Goal: Task Accomplishment & Management: Use online tool/utility

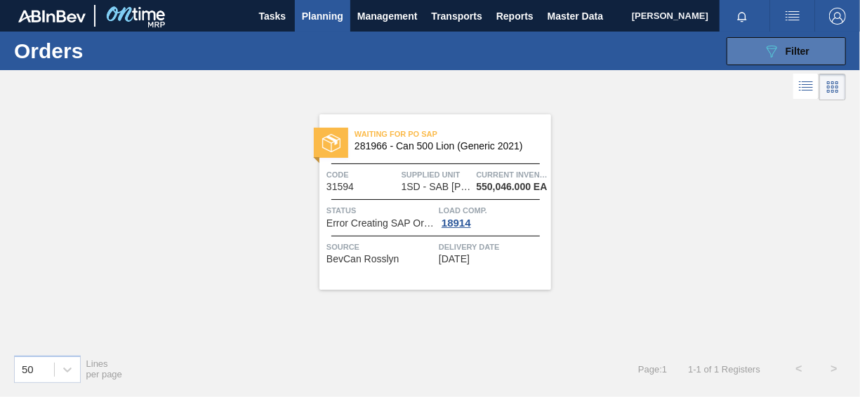
click at [792, 57] on div "089F7B8B-B2A5-4AFE-B5C0-19BA573D28AC Filter" at bounding box center [786, 51] width 46 height 17
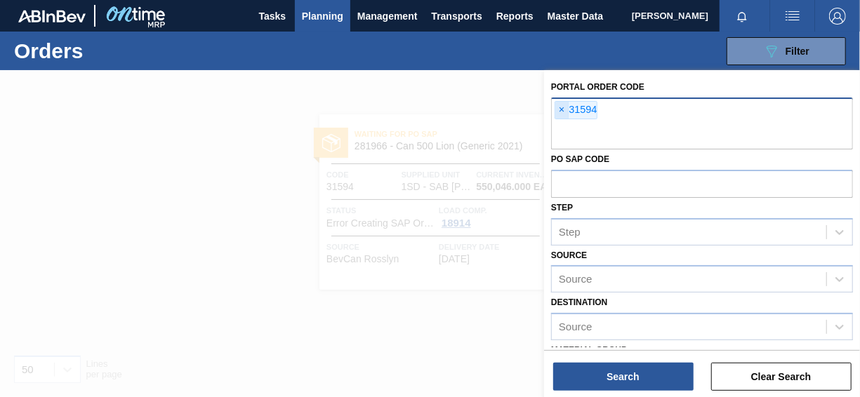
click at [559, 105] on span "×" at bounding box center [561, 110] width 13 height 17
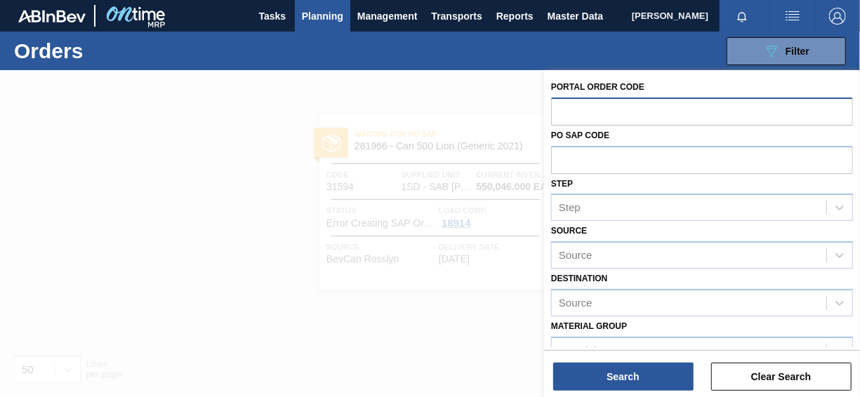
click at [469, 312] on div at bounding box center [430, 268] width 860 height 397
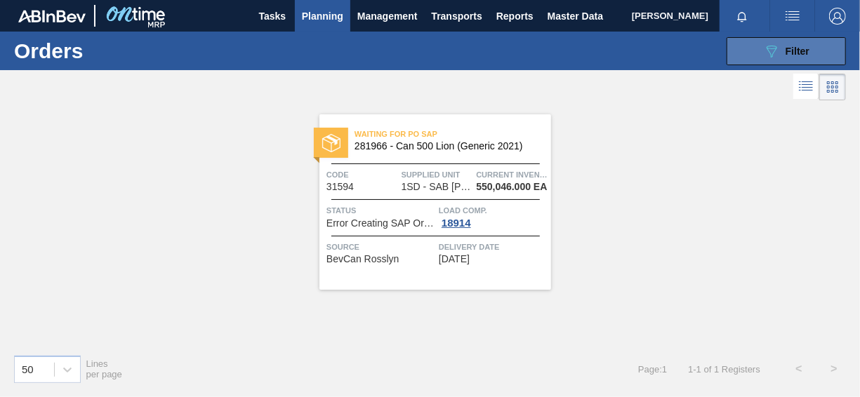
click at [771, 49] on icon "089F7B8B-B2A5-4AFE-B5C0-19BA573D28AC" at bounding box center [771, 51] width 17 height 17
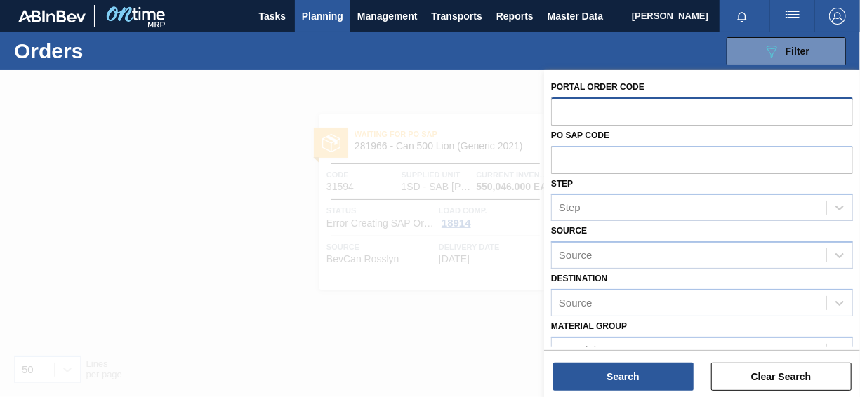
click at [603, 107] on input "text" at bounding box center [702, 111] width 302 height 27
click at [600, 108] on input "text" at bounding box center [702, 111] width 302 height 27
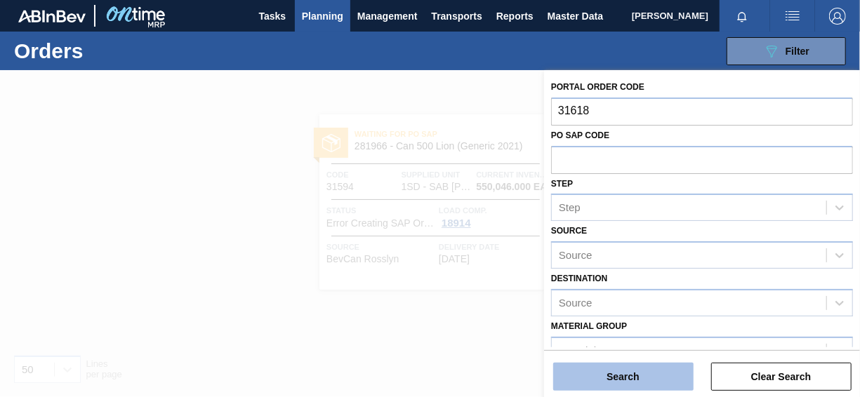
type input "31618"
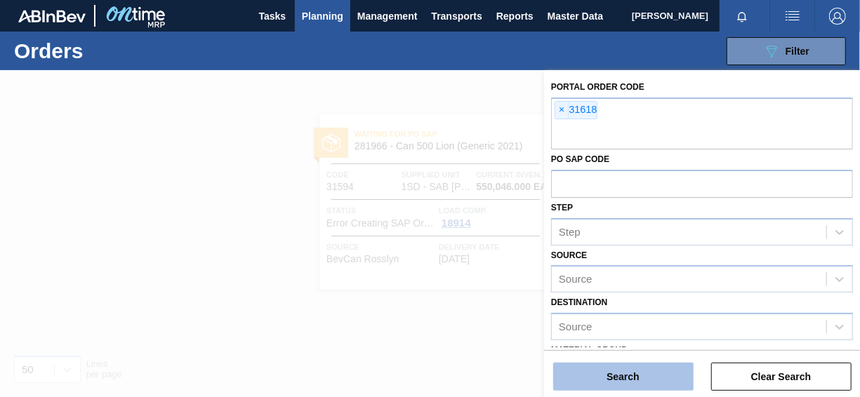
click at [672, 373] on button "Search" at bounding box center [623, 377] width 140 height 28
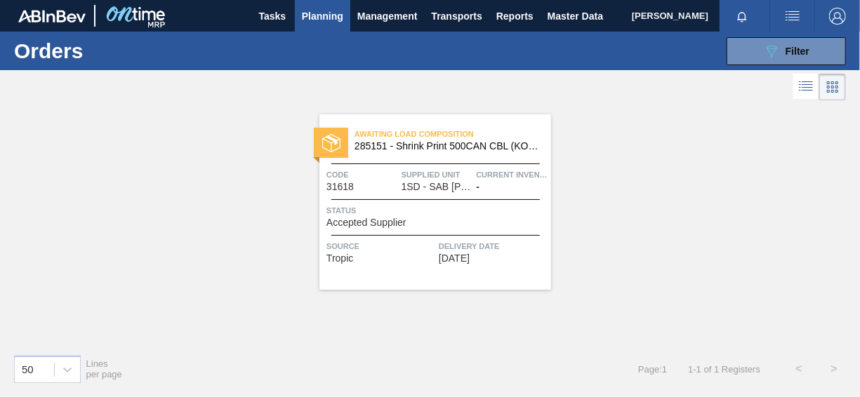
click at [365, 223] on span "Accepted Supplier" at bounding box center [366, 223] width 80 height 11
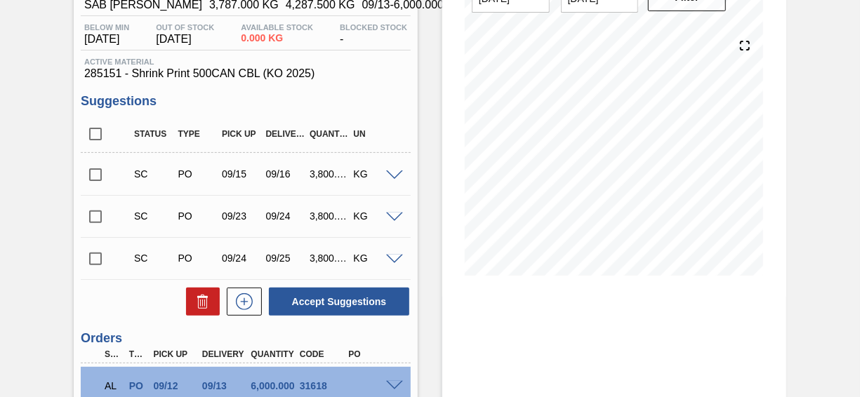
scroll to position [260, 0]
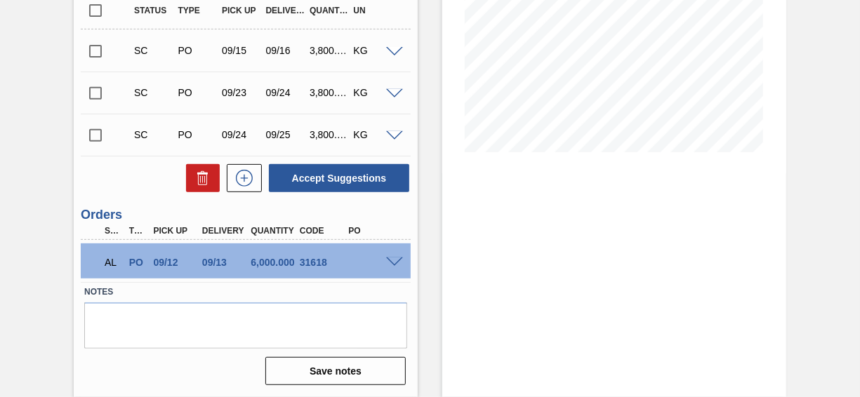
click at [396, 269] on div "AL PO 09/12 09/13 6,000.000 31618" at bounding box center [246, 261] width 330 height 35
click at [395, 265] on span at bounding box center [394, 263] width 17 height 11
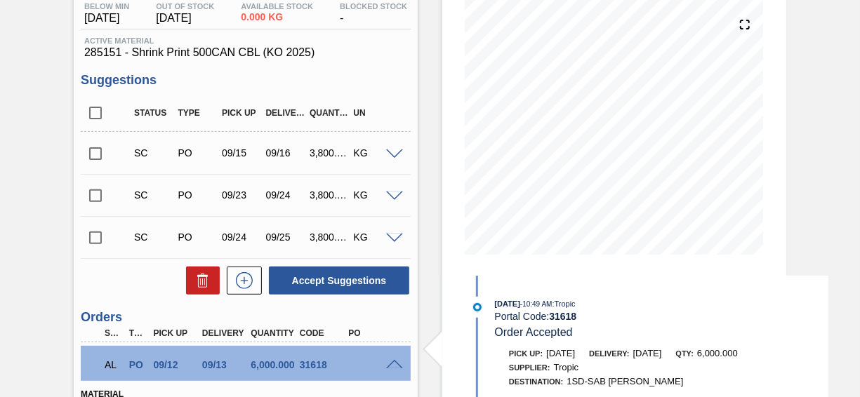
scroll to position [248, 0]
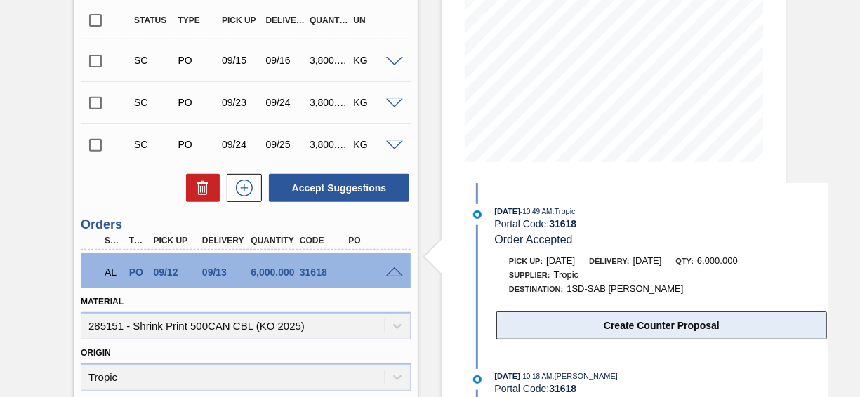
click at [686, 329] on button "Create Counter Proposal" at bounding box center [661, 326] width 331 height 28
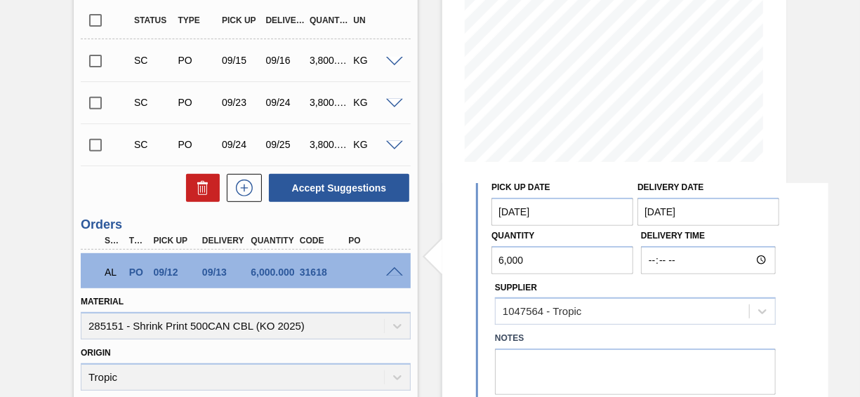
scroll to position [70, 0]
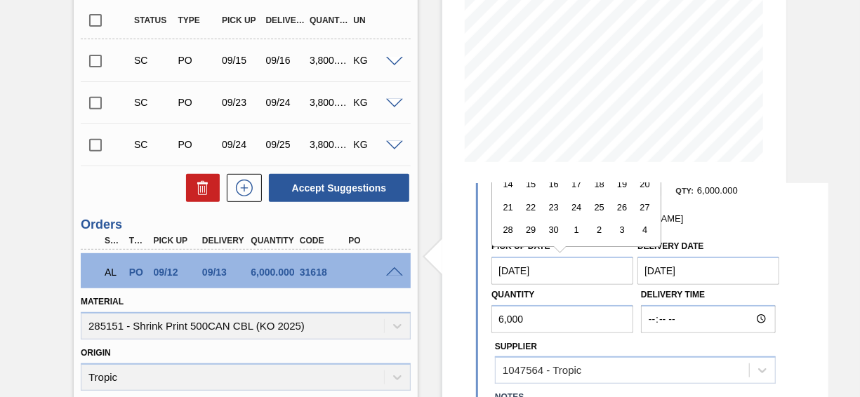
click at [522, 268] on Date "[DATE]" at bounding box center [562, 271] width 142 height 28
type Date "[DATE]"
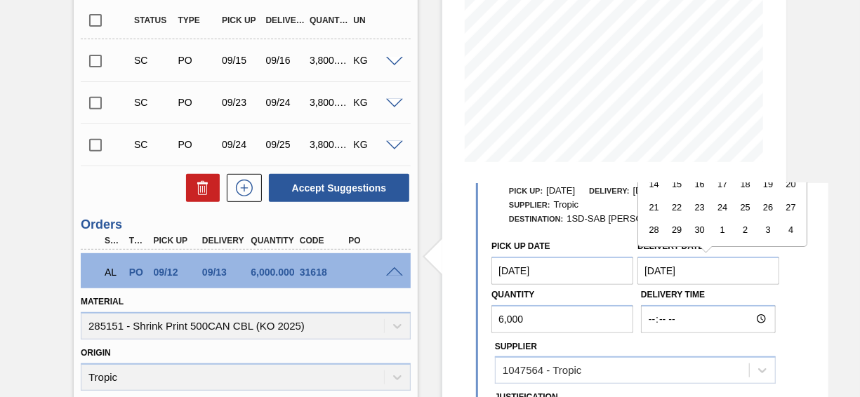
click at [668, 267] on Date "[DATE]" at bounding box center [708, 271] width 142 height 28
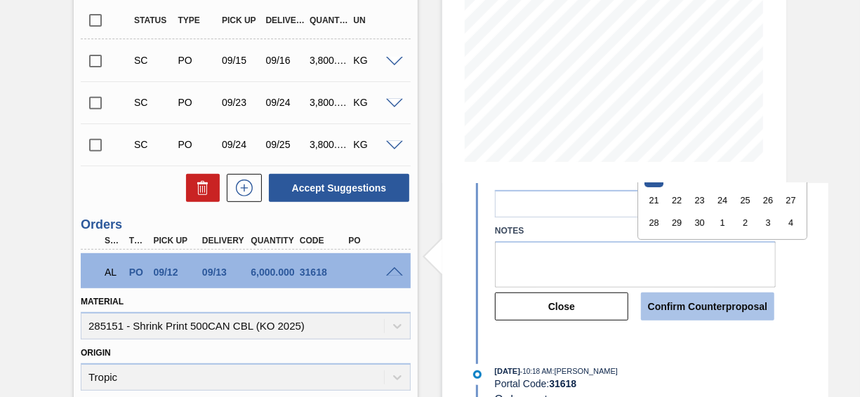
scroll to position [295, 0]
type Date "[DATE]"
click at [684, 303] on button "Confirm Counterproposal" at bounding box center [707, 305] width 133 height 28
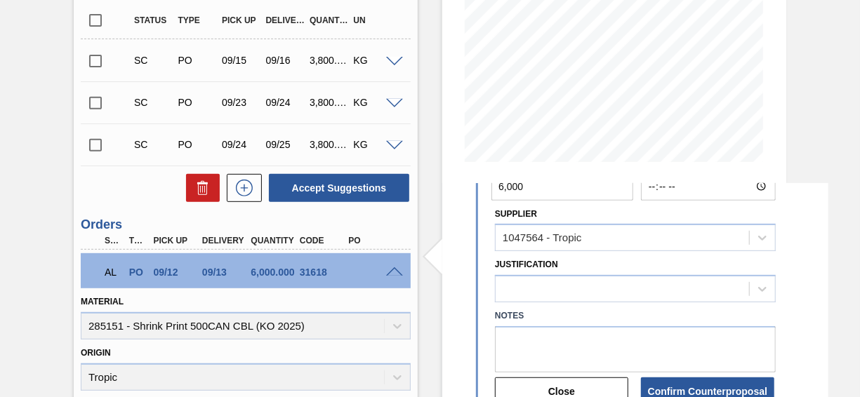
scroll to position [225, 0]
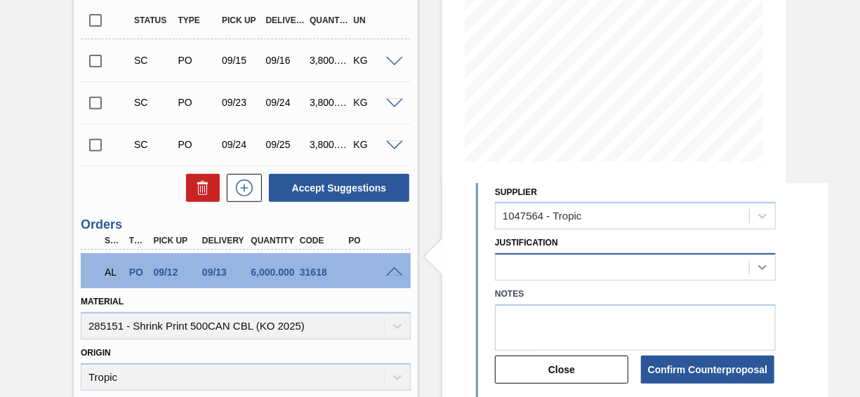
click at [757, 269] on div at bounding box center [635, 266] width 281 height 27
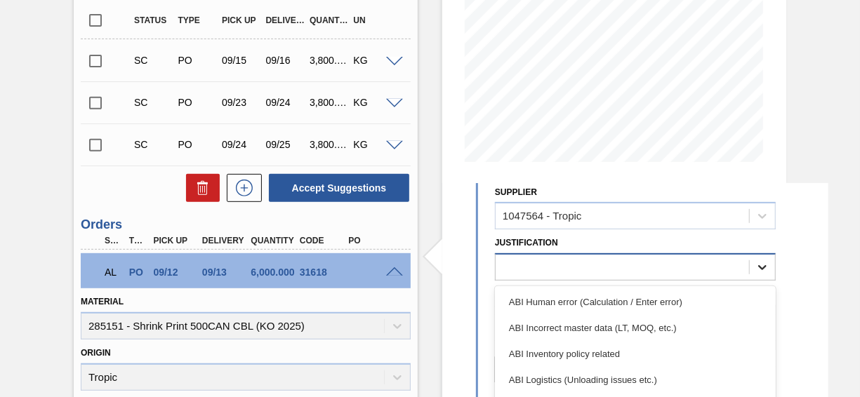
scroll to position [354, 0]
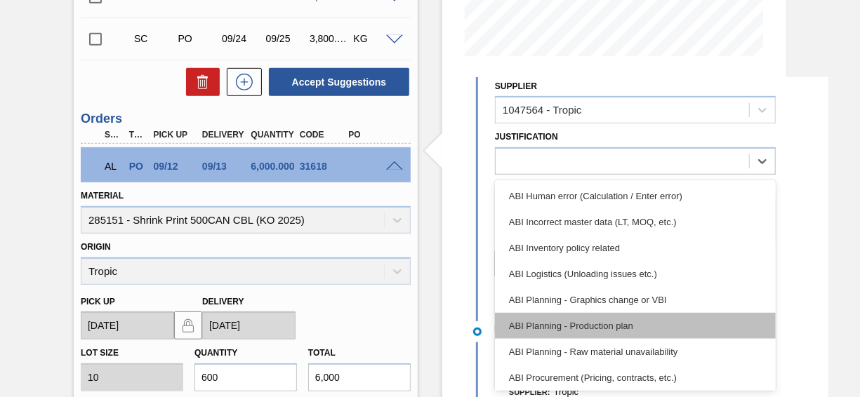
click at [648, 321] on div "ABI Planning - Production plan" at bounding box center [635, 326] width 281 height 26
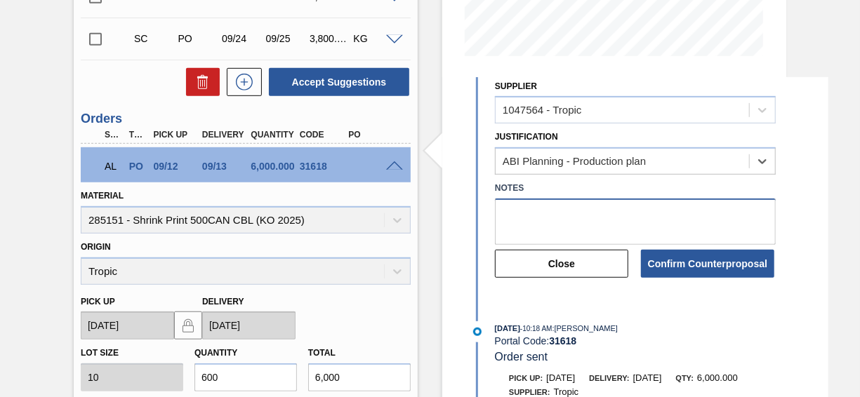
click at [618, 217] on textarea at bounding box center [635, 222] width 281 height 46
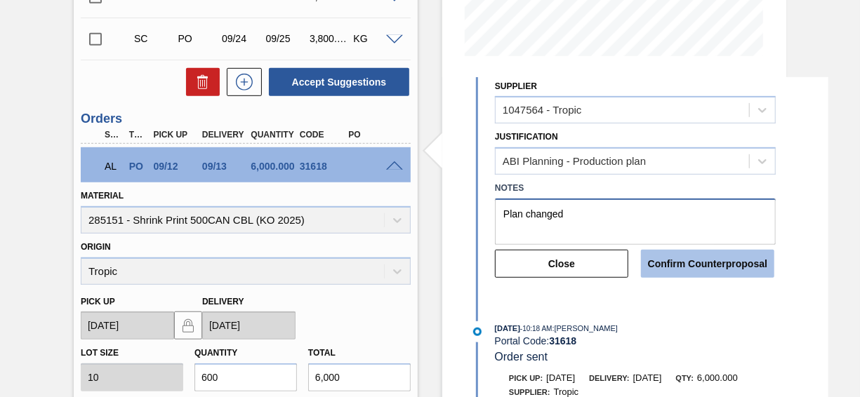
type textarea "Plan changed"
click at [682, 266] on button "Confirm Counterproposal" at bounding box center [707, 264] width 133 height 28
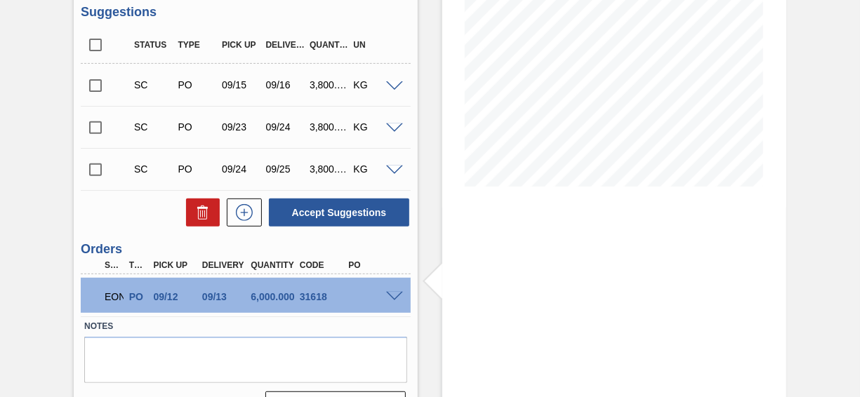
scroll to position [260, 0]
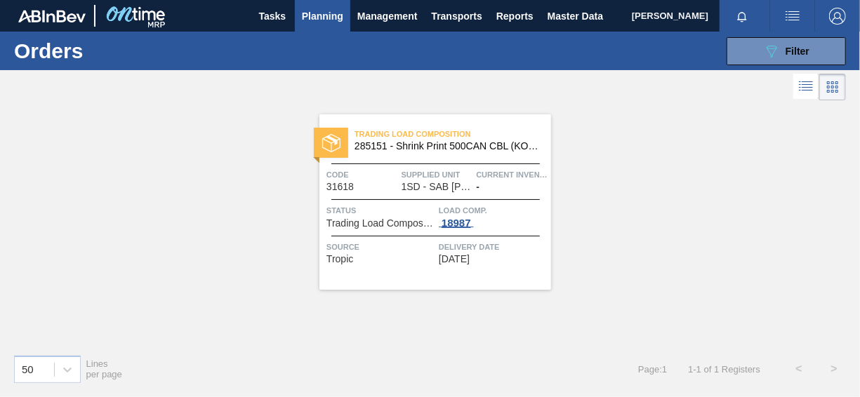
click at [465, 220] on div "18987" at bounding box center [456, 223] width 35 height 11
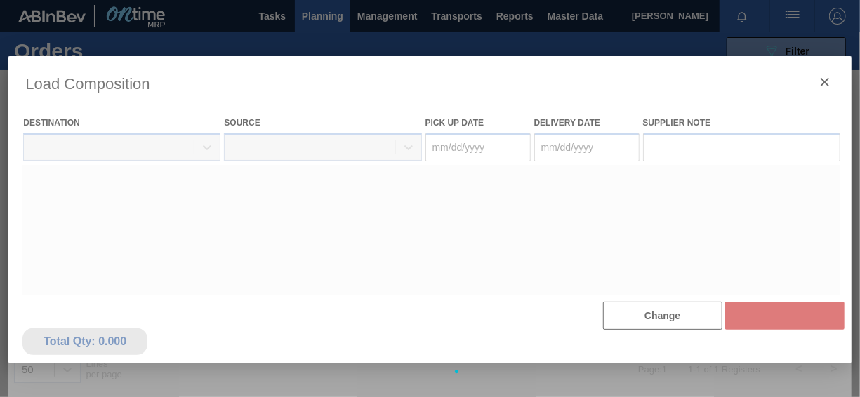
type Date "[DATE]"
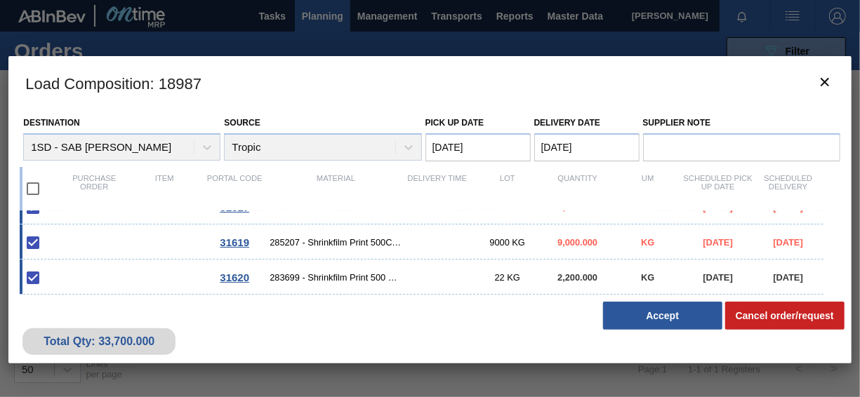
scroll to position [140, 0]
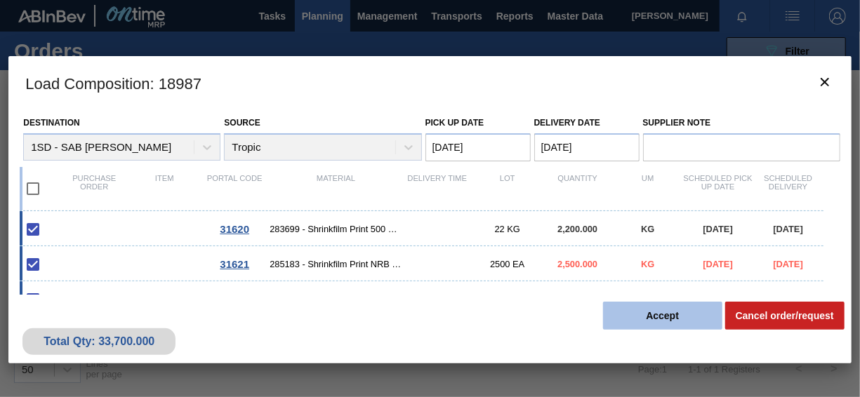
click at [654, 307] on button "Accept" at bounding box center [662, 316] width 119 height 28
